Goal: Task Accomplishment & Management: Use online tool/utility

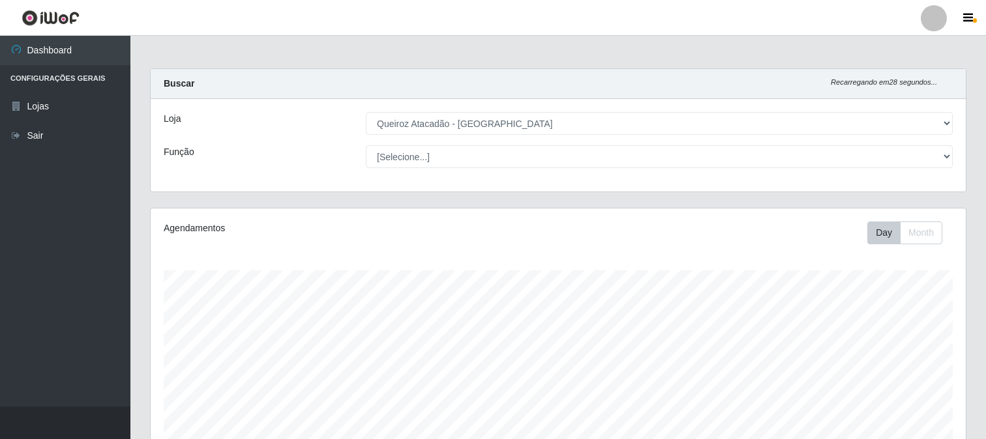
select select "464"
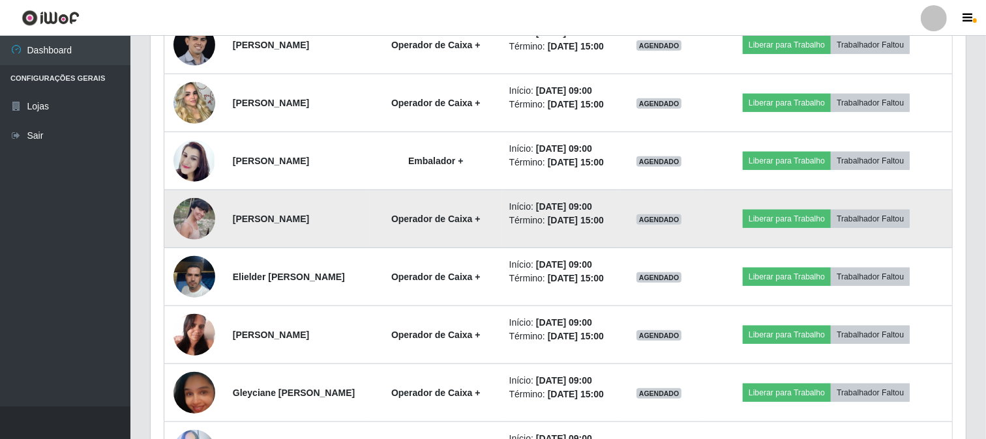
scroll to position [1208, 0]
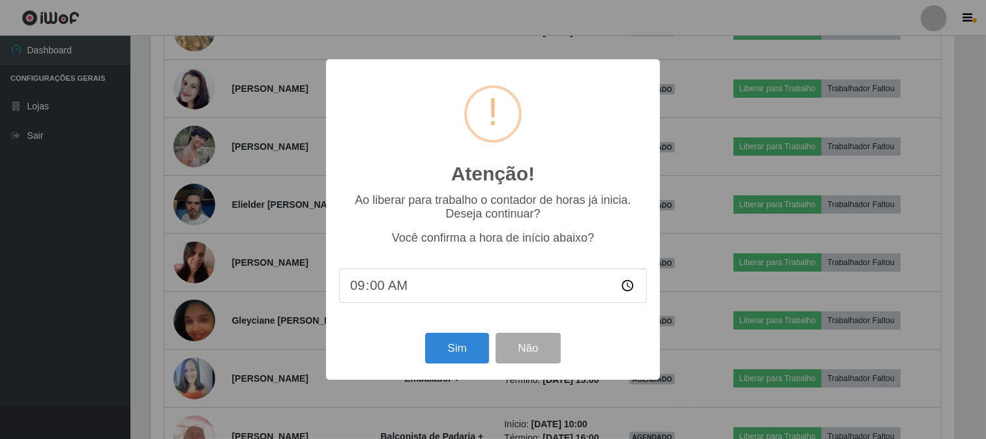
scroll to position [270, 806]
click at [458, 359] on button "Sim" at bounding box center [458, 348] width 63 height 31
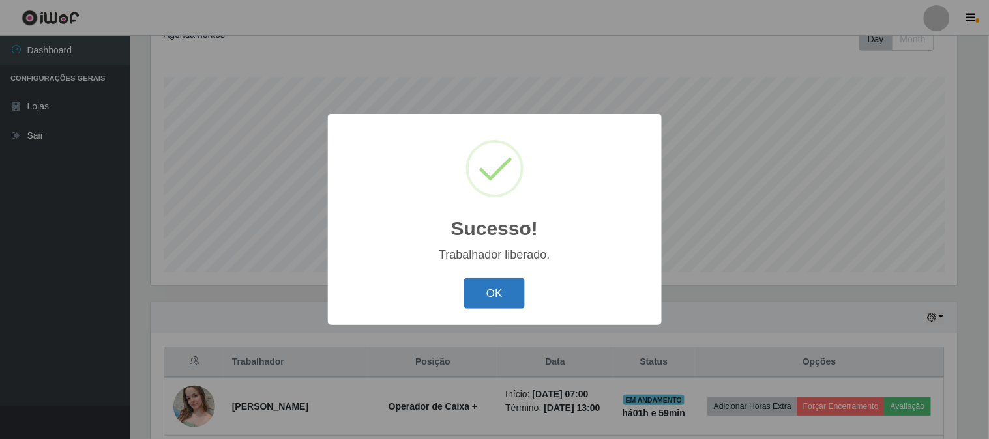
click at [503, 303] on button "OK" at bounding box center [494, 293] width 61 height 31
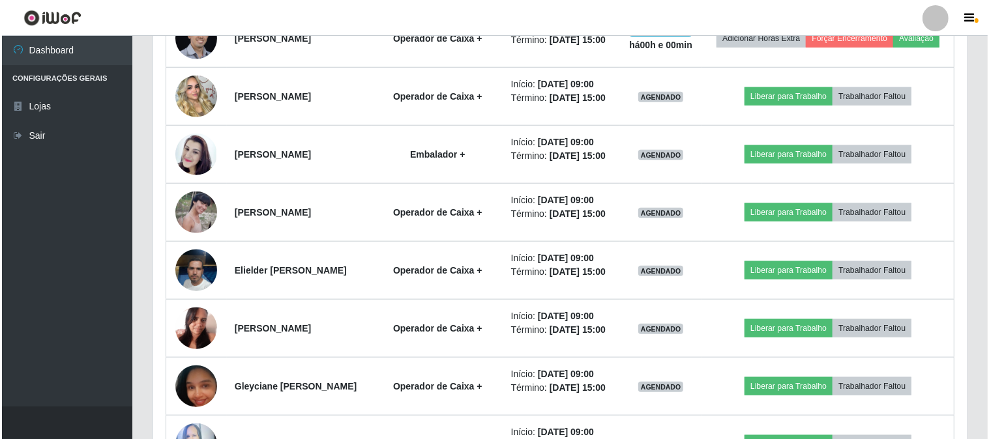
scroll to position [1136, 0]
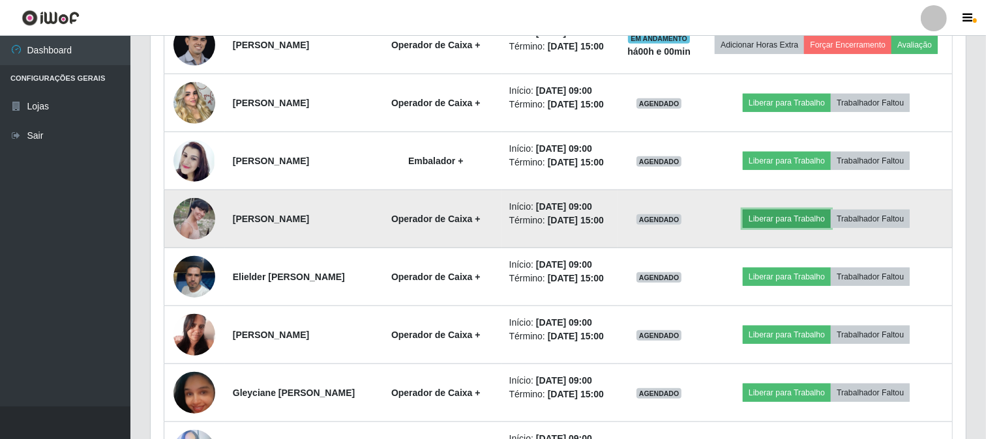
click at [789, 228] on button "Liberar para Trabalho" at bounding box center [786, 219] width 88 height 18
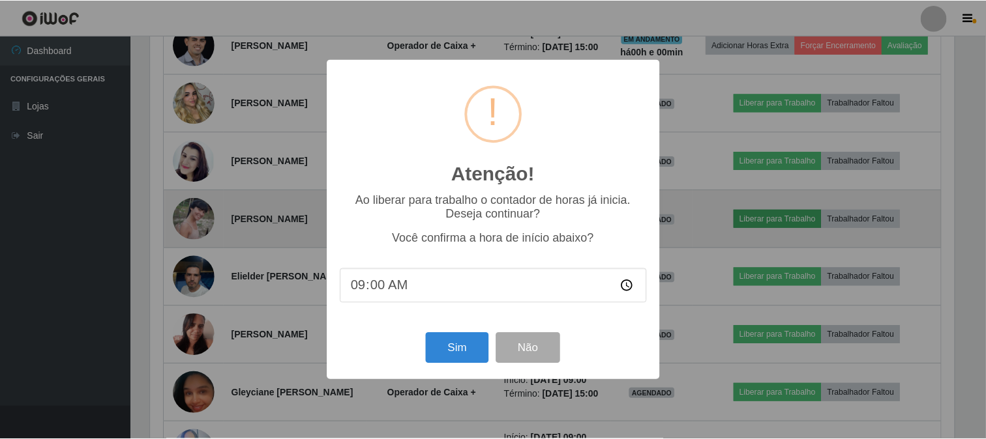
scroll to position [270, 806]
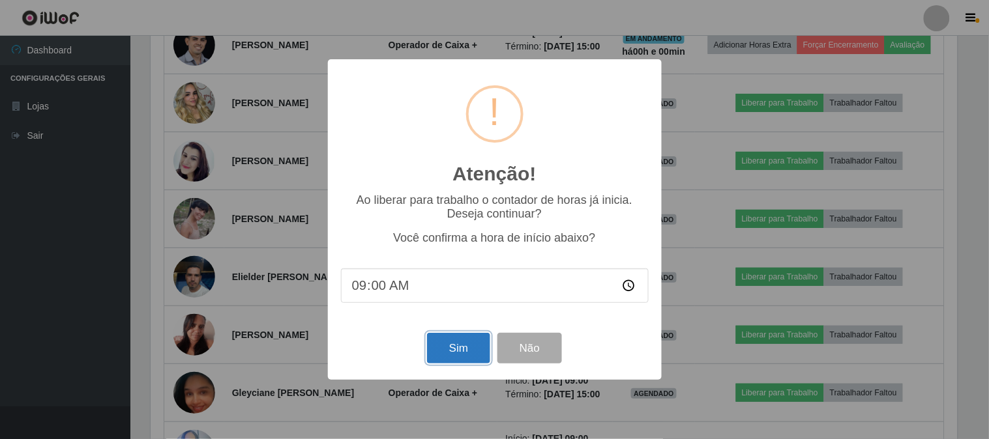
click at [461, 352] on button "Sim" at bounding box center [458, 348] width 63 height 31
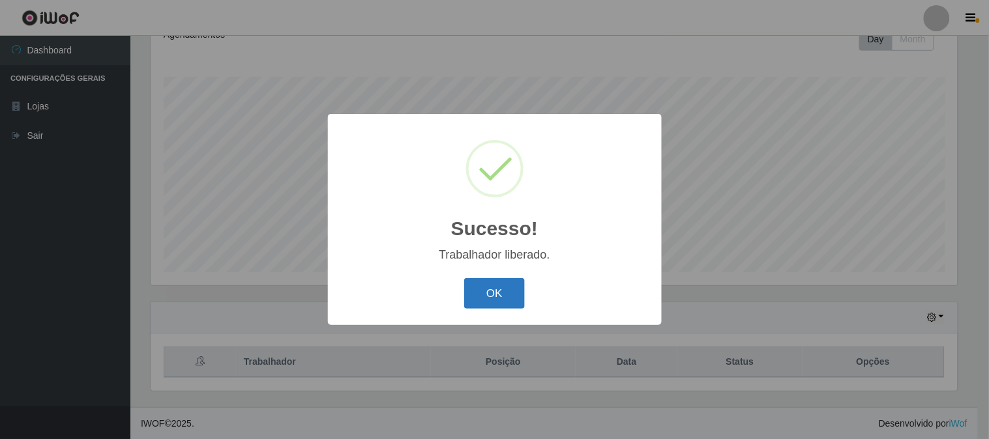
click at [519, 290] on button "OK" at bounding box center [494, 293] width 61 height 31
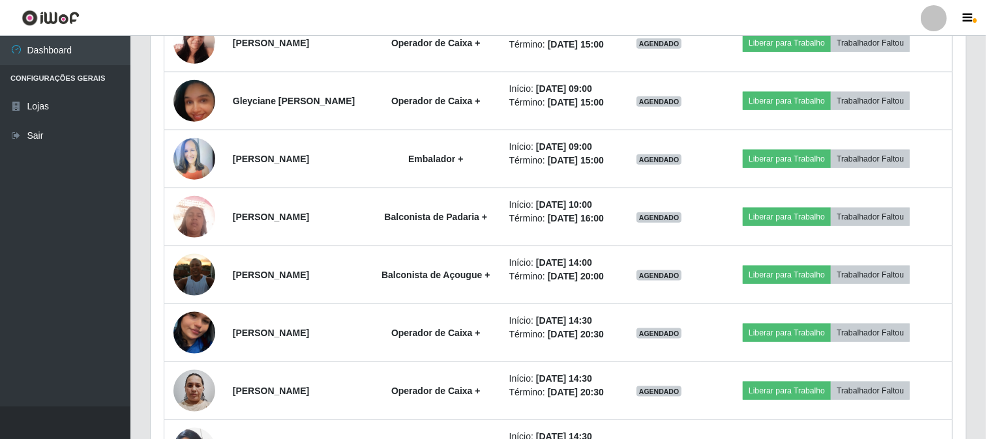
scroll to position [1425, 0]
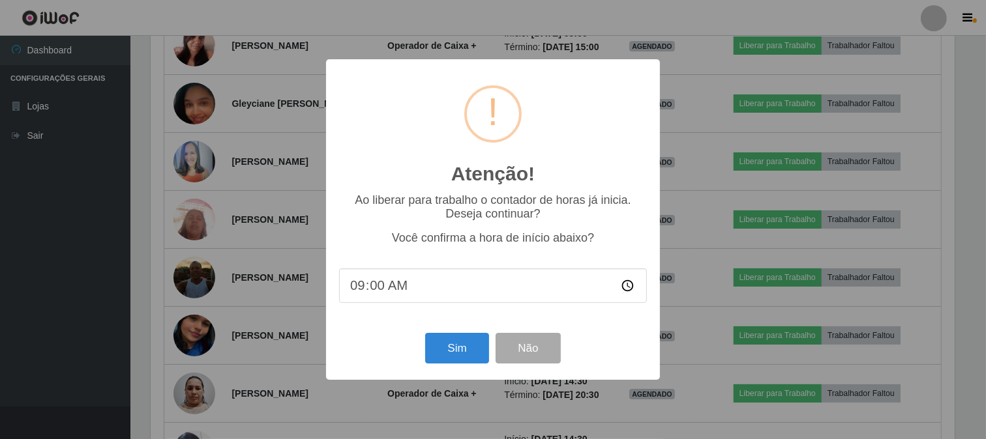
scroll to position [270, 806]
click at [467, 353] on button "Sim" at bounding box center [458, 348] width 63 height 31
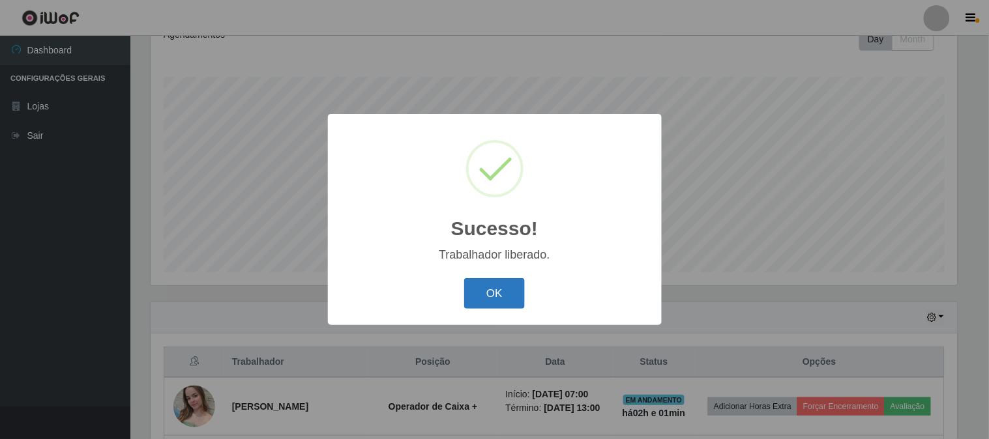
click at [471, 296] on button "OK" at bounding box center [494, 293] width 61 height 31
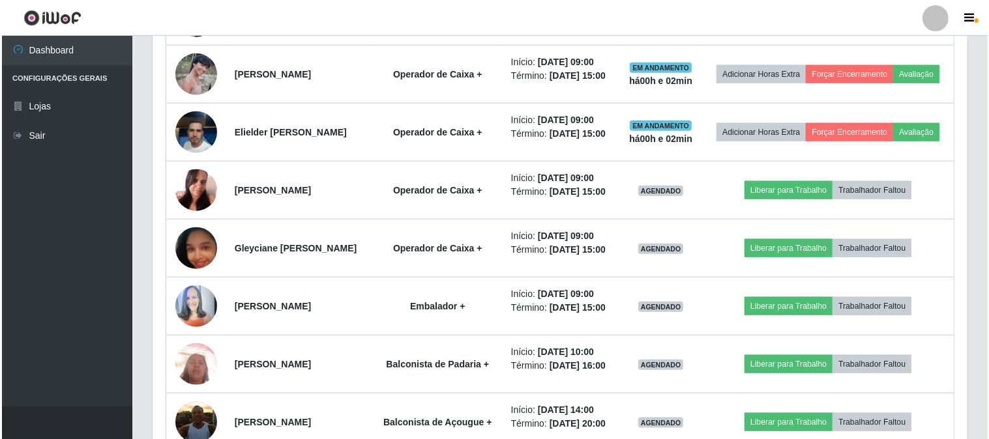
scroll to position [1353, 0]
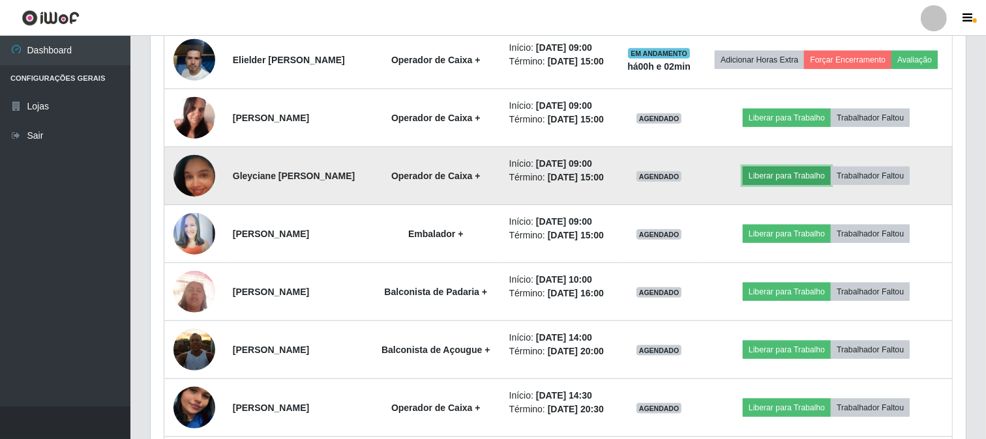
click at [783, 185] on button "Liberar para Trabalho" at bounding box center [786, 176] width 88 height 18
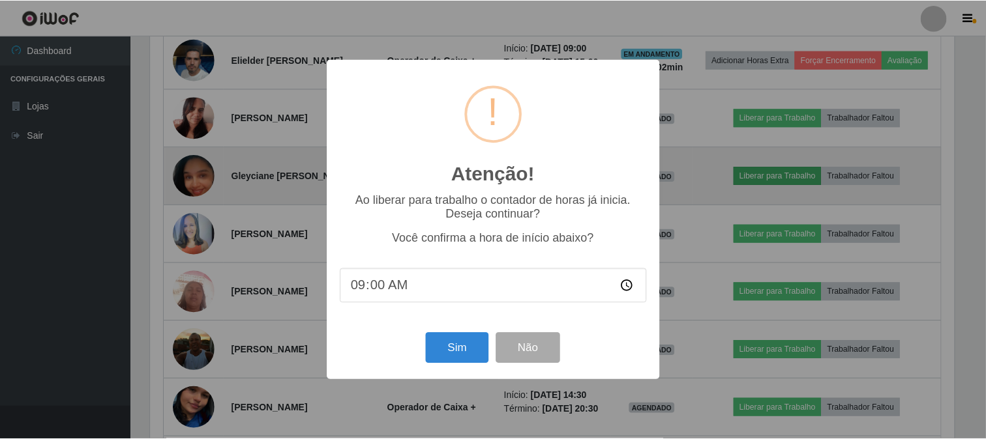
scroll to position [270, 806]
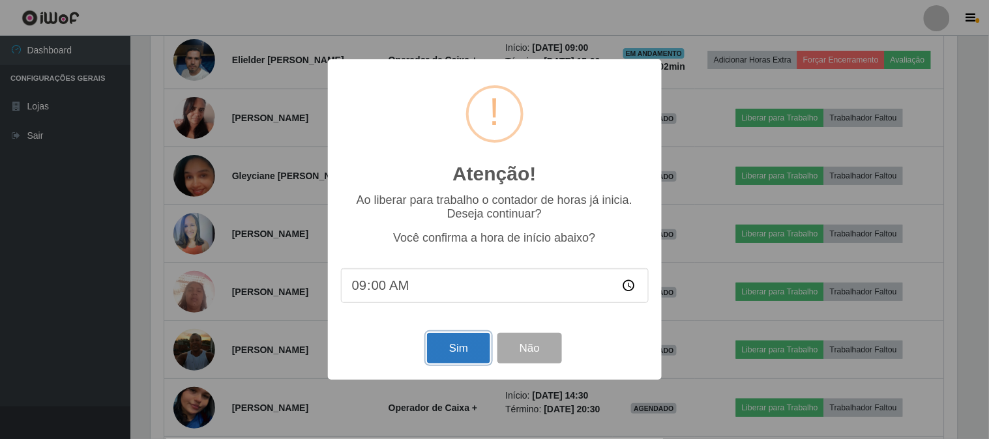
click at [463, 347] on button "Sim" at bounding box center [458, 348] width 63 height 31
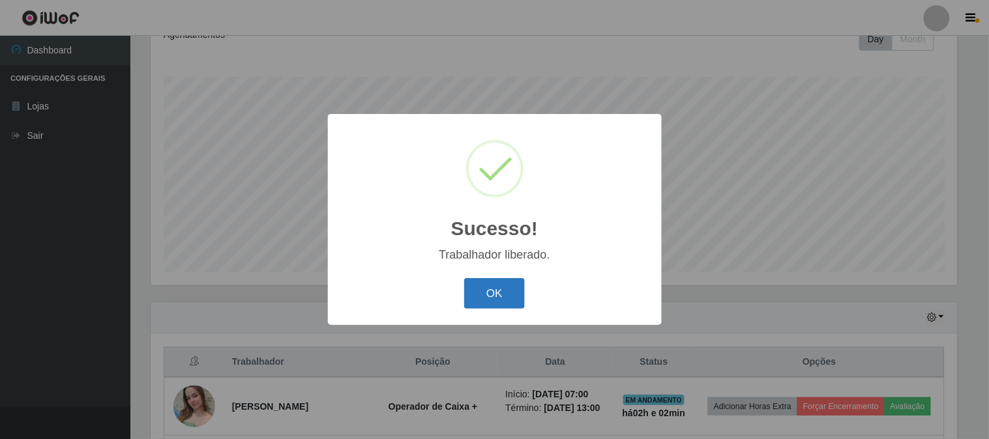
click at [490, 292] on button "OK" at bounding box center [494, 293] width 61 height 31
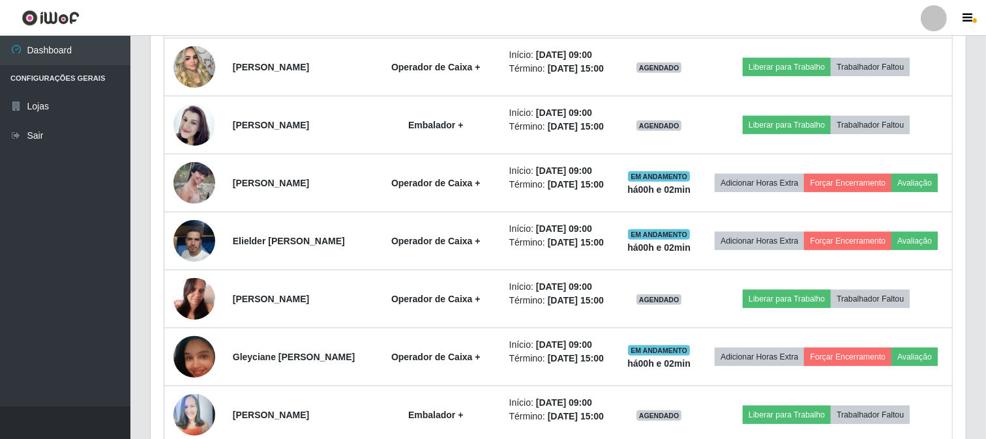
scroll to position [1280, 0]
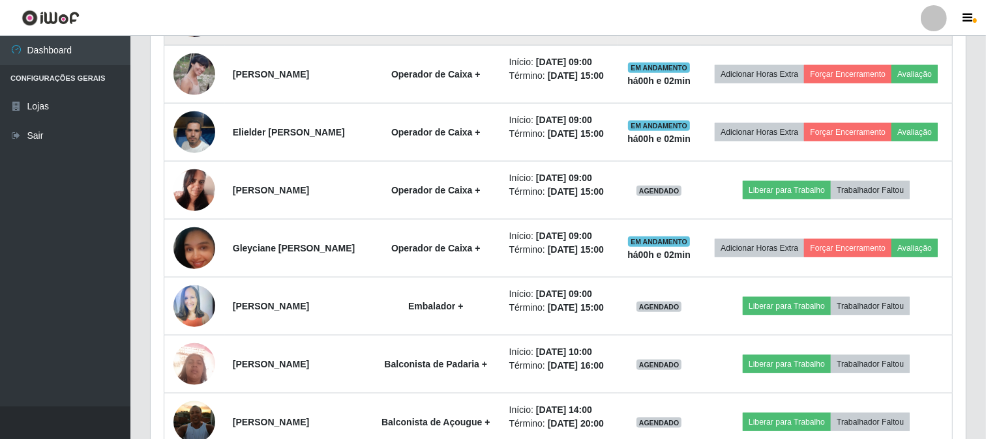
click at [810, 25] on button "Liberar para Trabalho" at bounding box center [786, 16] width 88 height 18
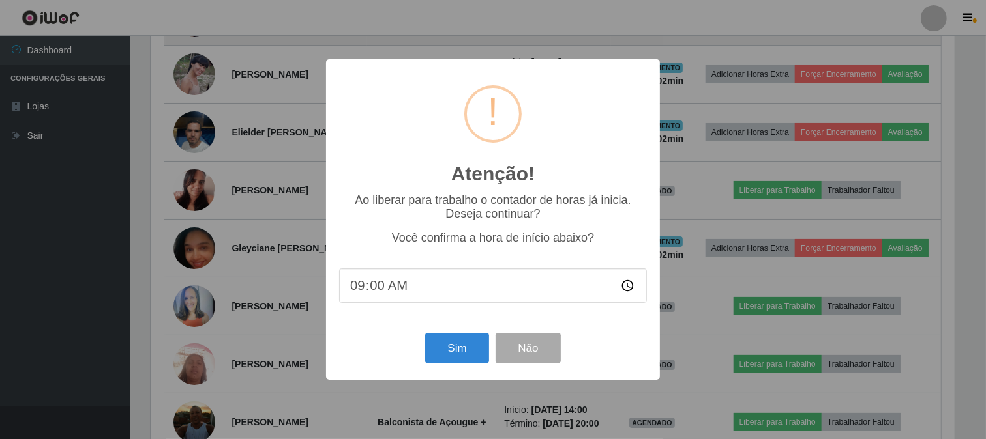
scroll to position [270, 806]
click at [452, 357] on button "Sim" at bounding box center [458, 348] width 63 height 31
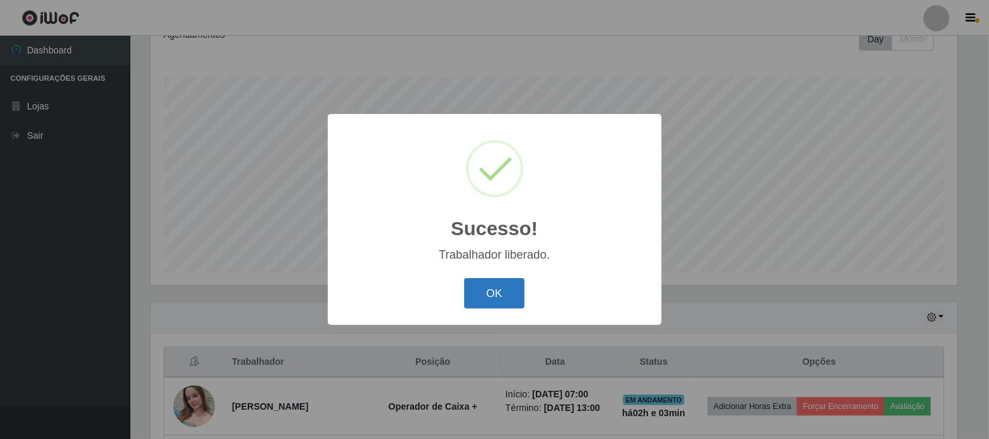
click at [509, 291] on button "OK" at bounding box center [494, 293] width 61 height 31
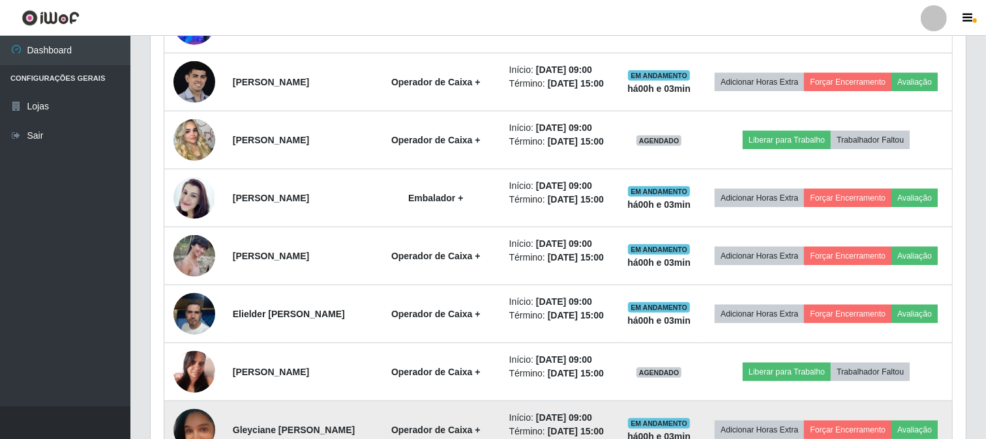
scroll to position [1063, 0]
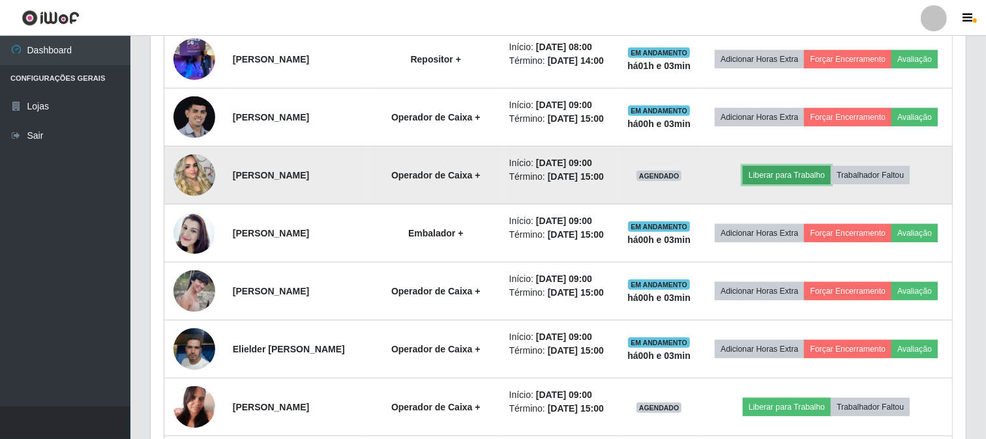
click at [798, 184] on button "Liberar para Trabalho" at bounding box center [786, 175] width 88 height 18
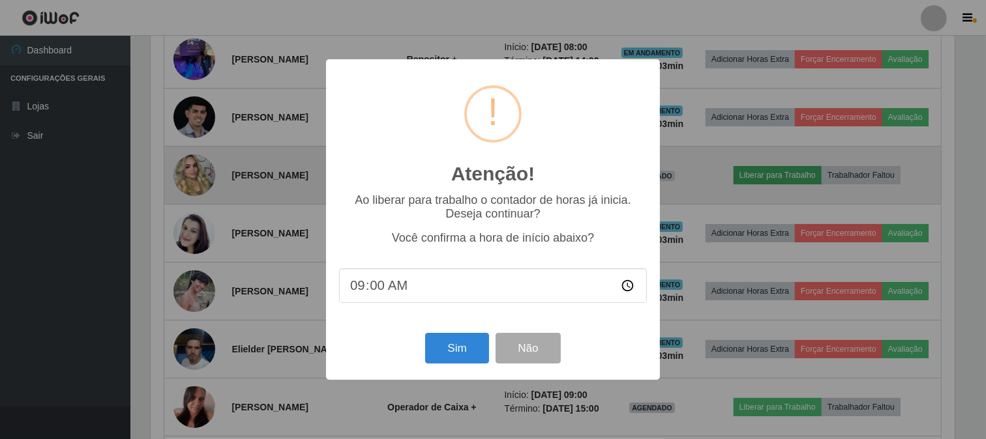
scroll to position [270, 806]
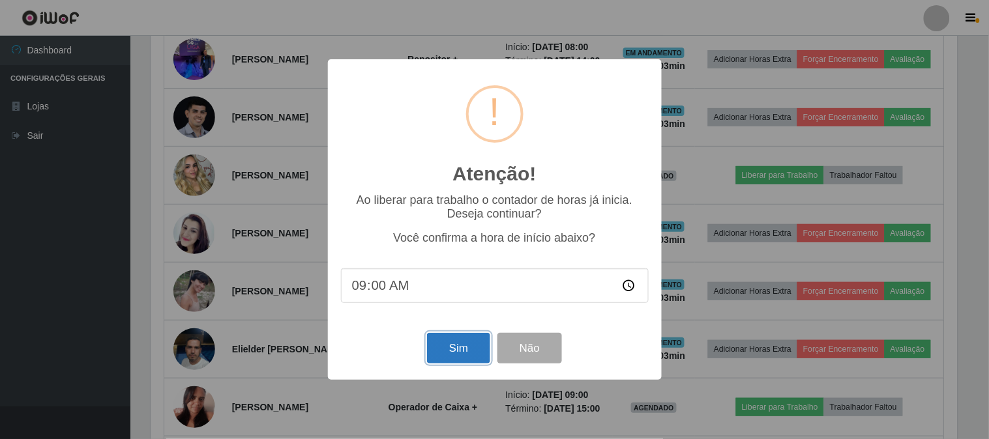
click at [464, 349] on button "Sim" at bounding box center [458, 348] width 63 height 31
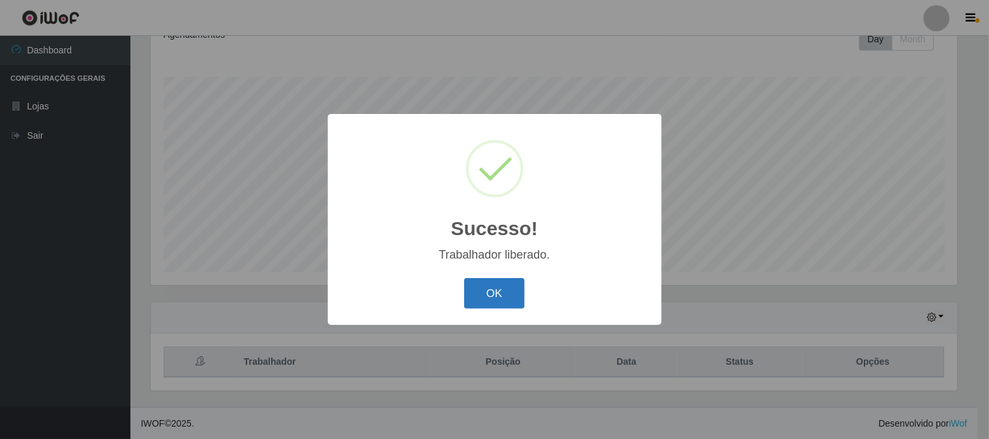
click at [516, 291] on button "OK" at bounding box center [494, 293] width 61 height 31
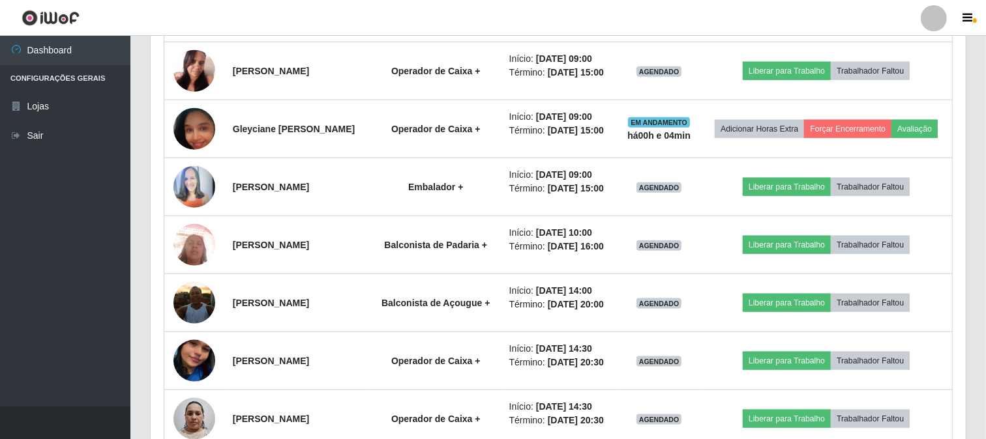
scroll to position [1425, 0]
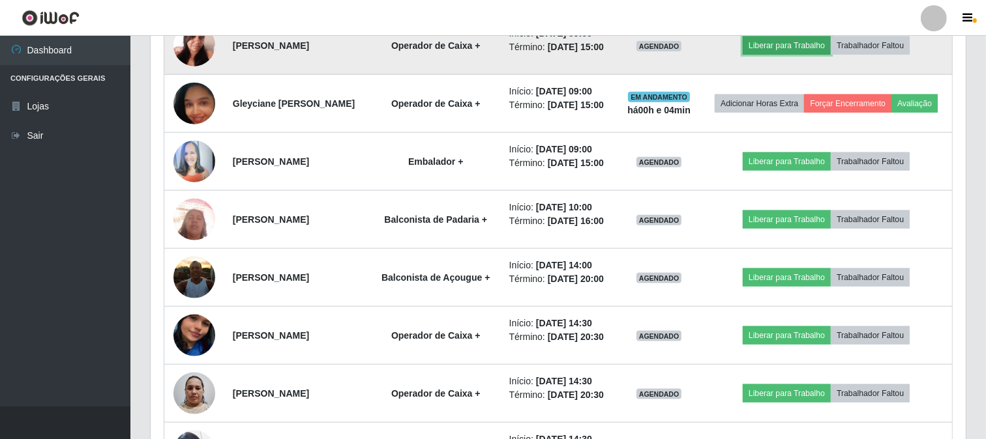
click at [784, 55] on button "Liberar para Trabalho" at bounding box center [786, 46] width 88 height 18
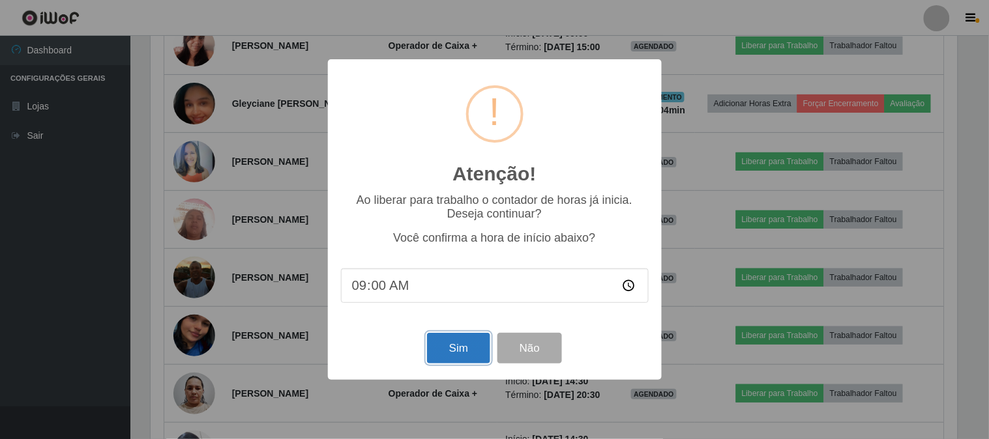
click at [468, 341] on button "Sim" at bounding box center [458, 348] width 63 height 31
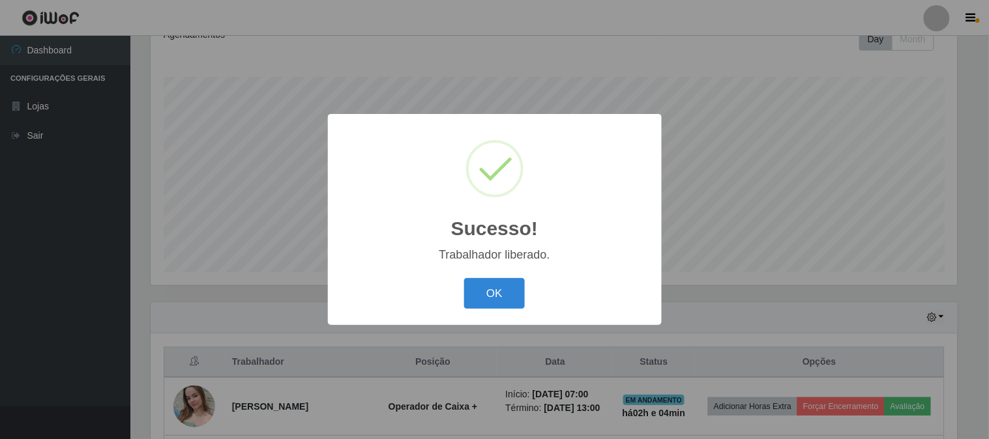
click at [479, 278] on div "OK Cancel" at bounding box center [495, 293] width 308 height 37
click at [479, 293] on button "OK" at bounding box center [494, 293] width 61 height 31
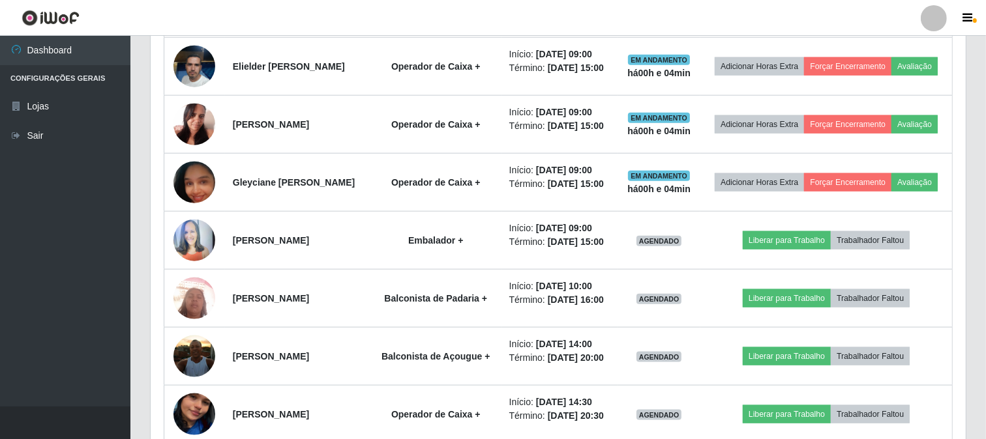
scroll to position [1353, 0]
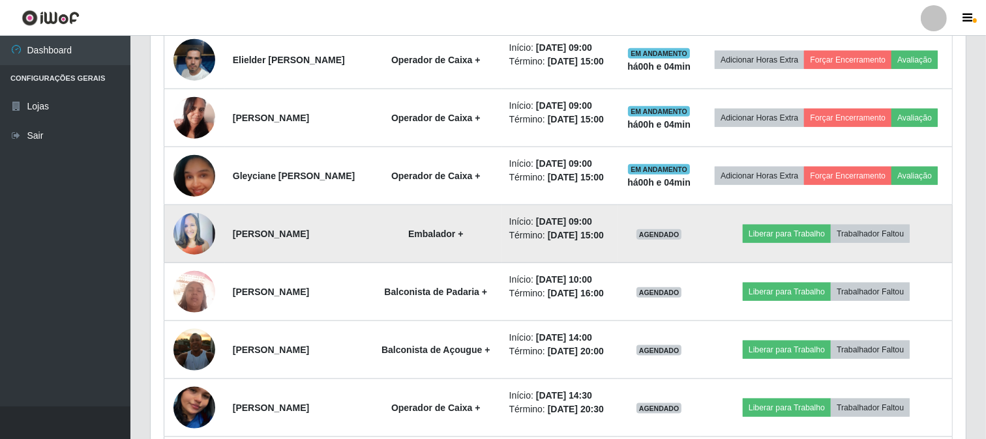
click at [192, 261] on img at bounding box center [194, 233] width 42 height 55
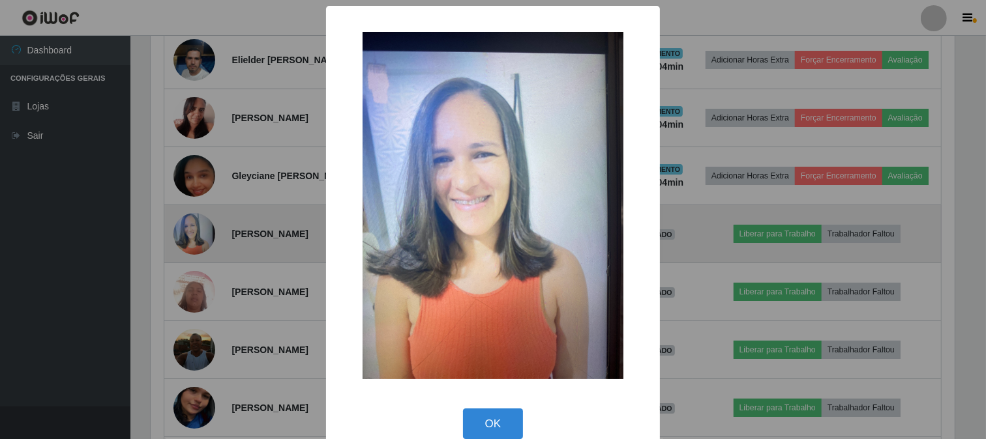
scroll to position [270, 806]
click at [192, 396] on div "× OK Cancel" at bounding box center [494, 219] width 989 height 439
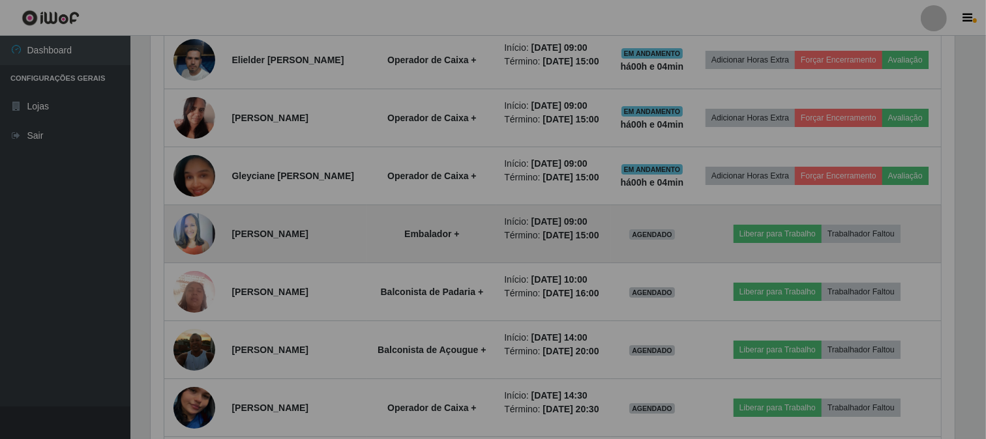
scroll to position [0, 0]
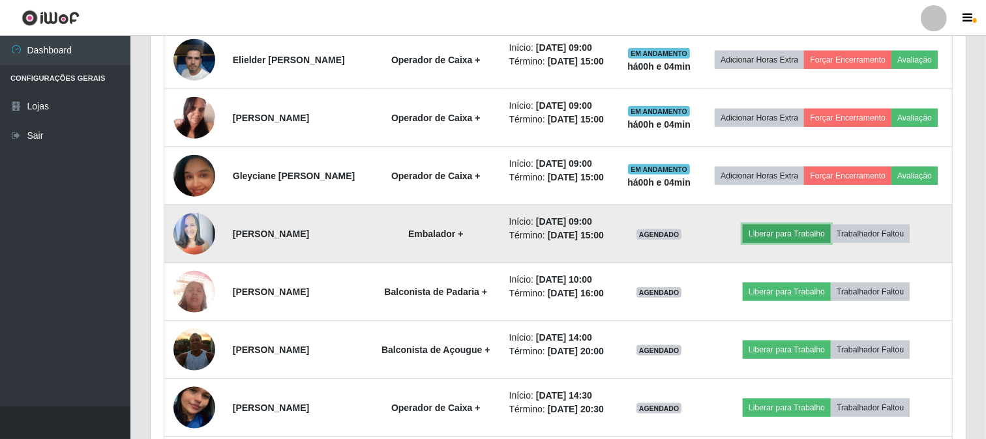
click at [771, 243] on button "Liberar para Trabalho" at bounding box center [786, 234] width 88 height 18
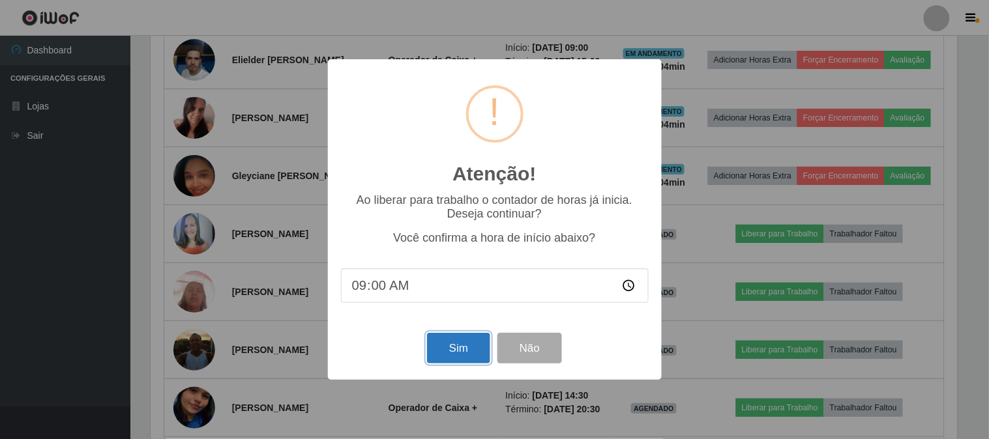
click at [450, 355] on button "Sim" at bounding box center [458, 348] width 63 height 31
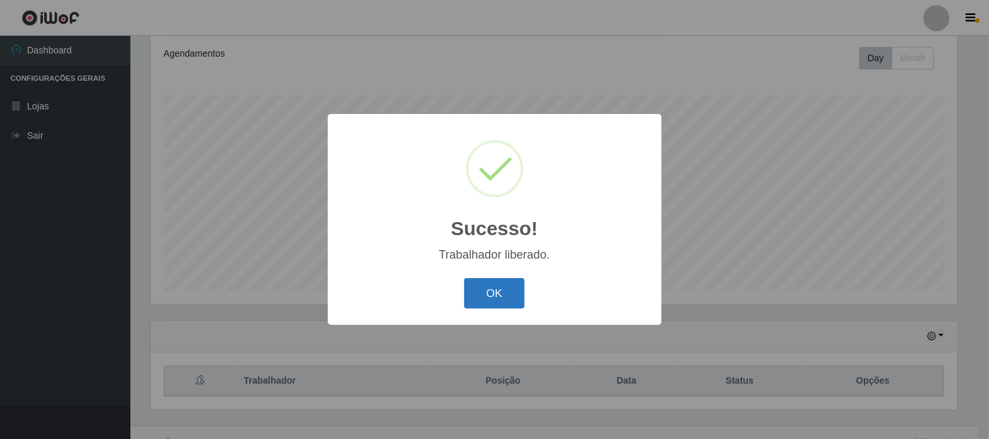
click at [486, 298] on button "OK" at bounding box center [494, 293] width 61 height 31
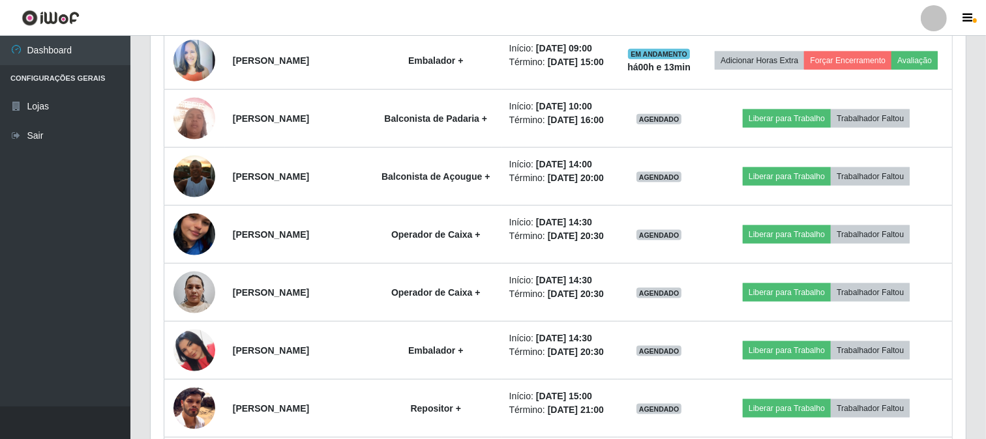
scroll to position [1551, 0]
